Goal: Information Seeking & Learning: Check status

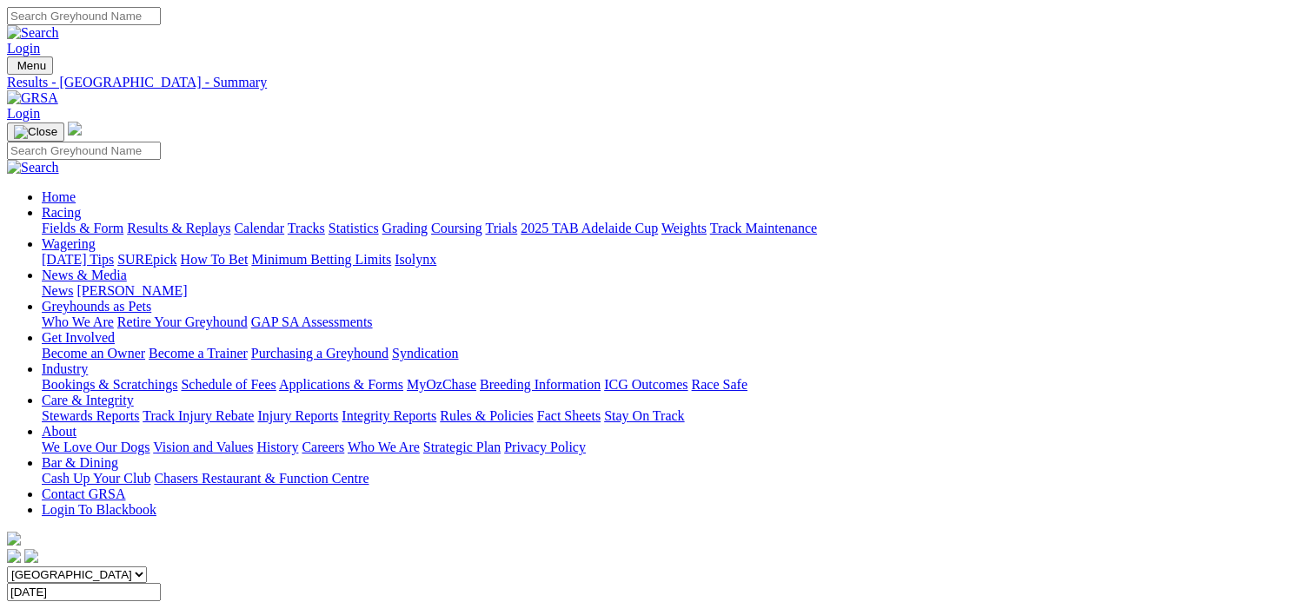
click at [161, 583] on input "[DATE]" at bounding box center [84, 592] width 154 height 18
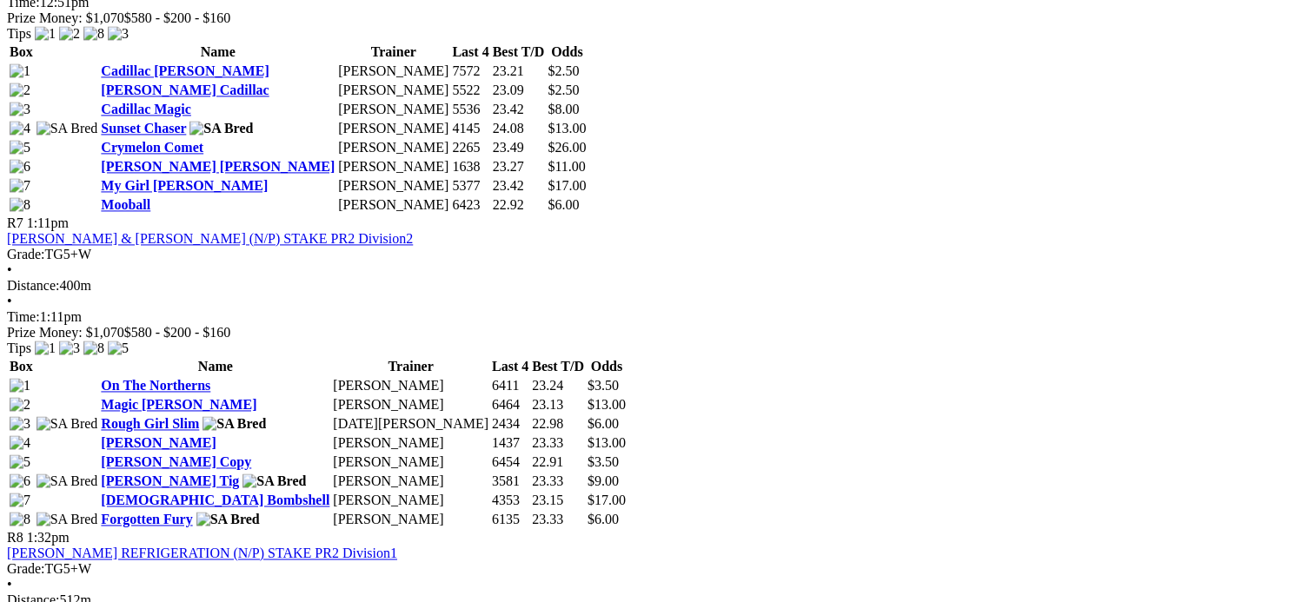
scroll to position [2520, 0]
